Goal: Task Accomplishment & Management: Manage account settings

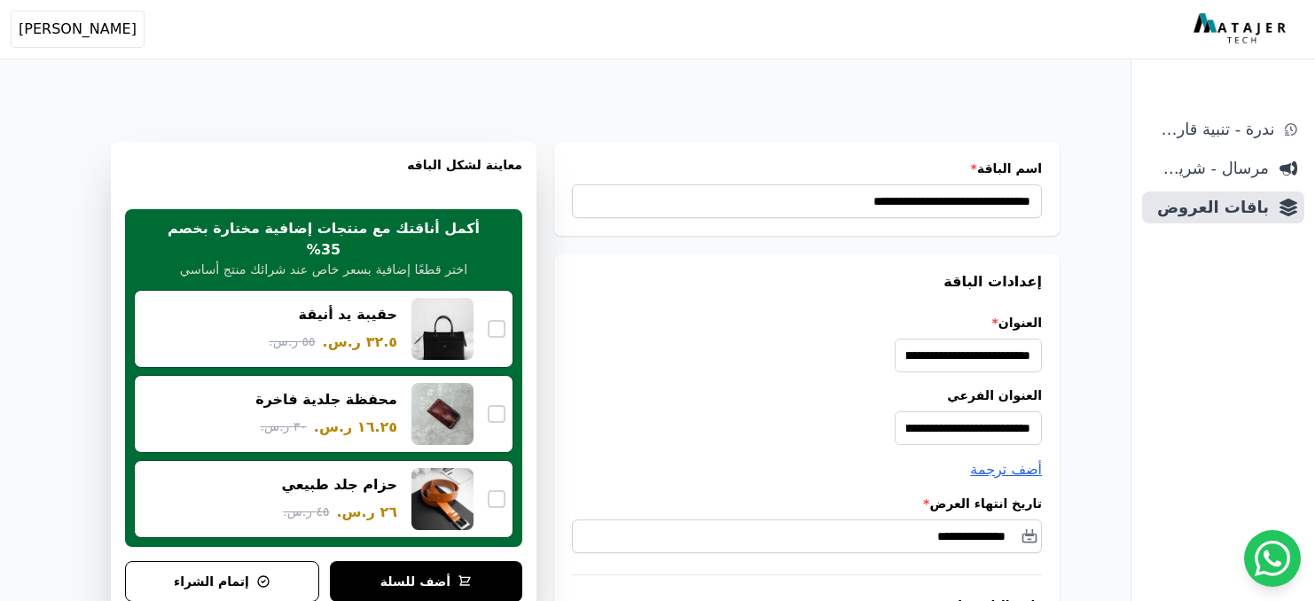
select select "*********"
click at [1247, 22] on img at bounding box center [1241, 29] width 97 height 32
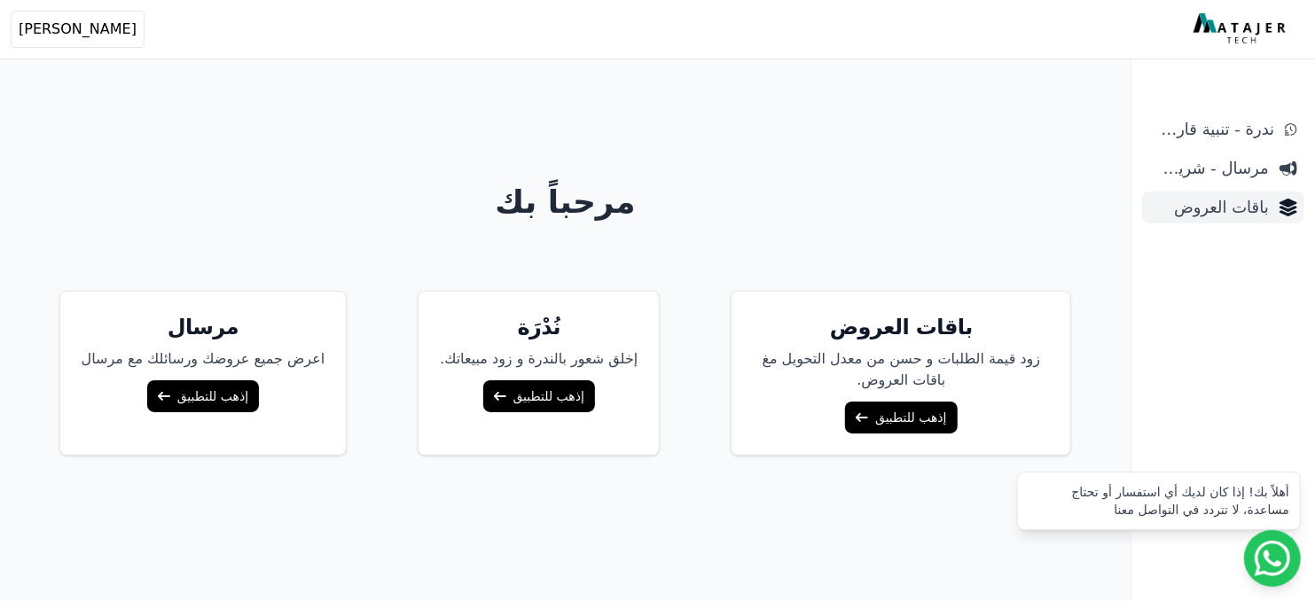
click at [1240, 215] on span "باقات العروض" at bounding box center [1209, 207] width 120 height 25
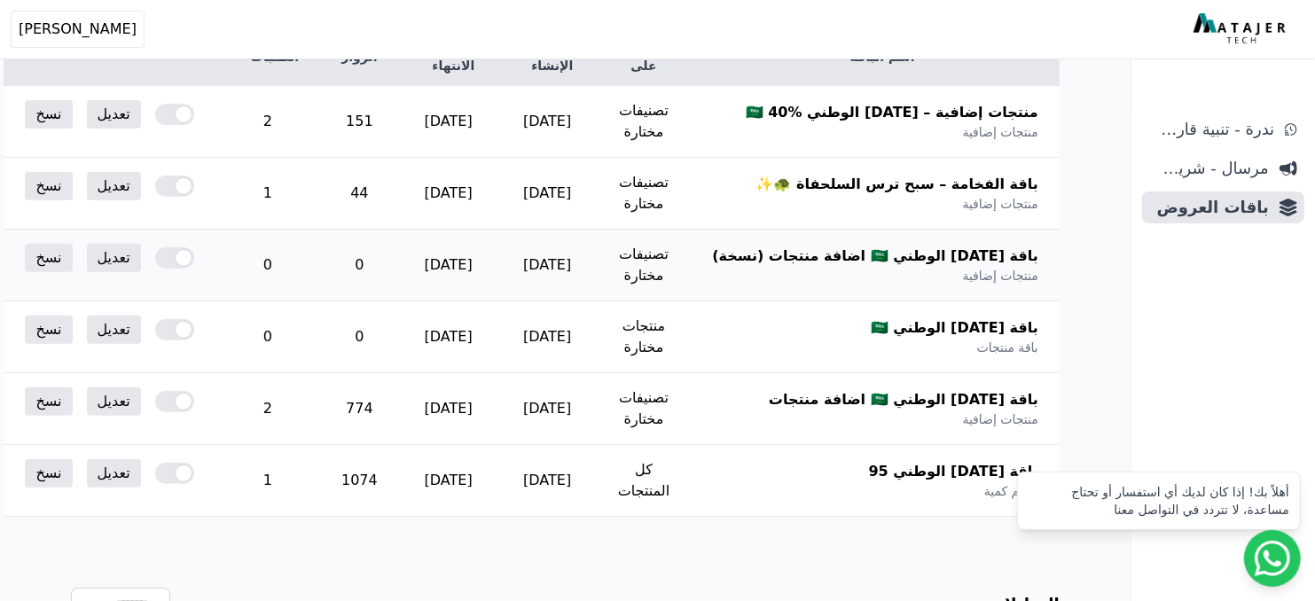
scroll to position [316, 0]
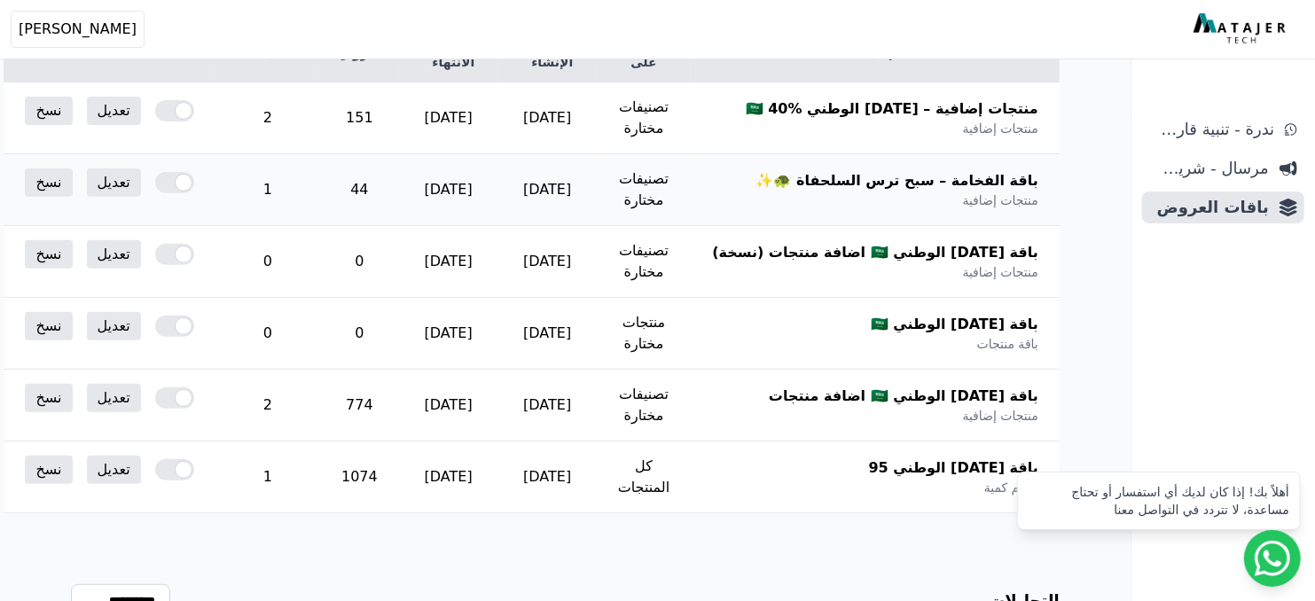
click at [194, 184] on div at bounding box center [174, 182] width 39 height 21
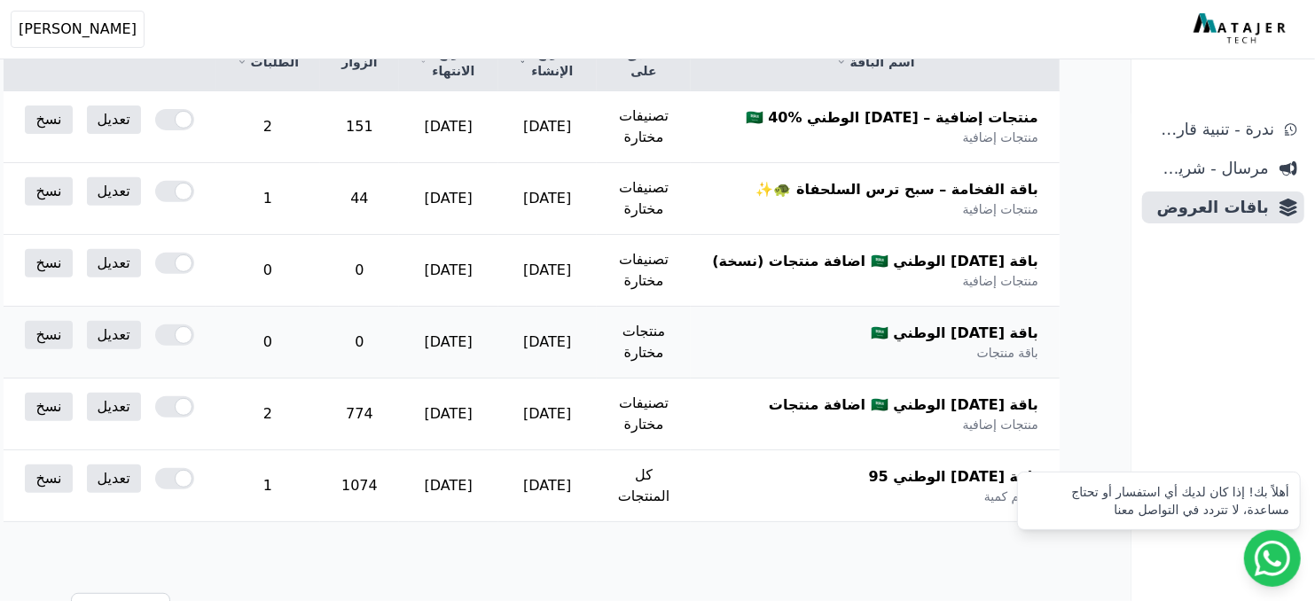
scroll to position [367, 0]
